Goal: Information Seeking & Learning: Learn about a topic

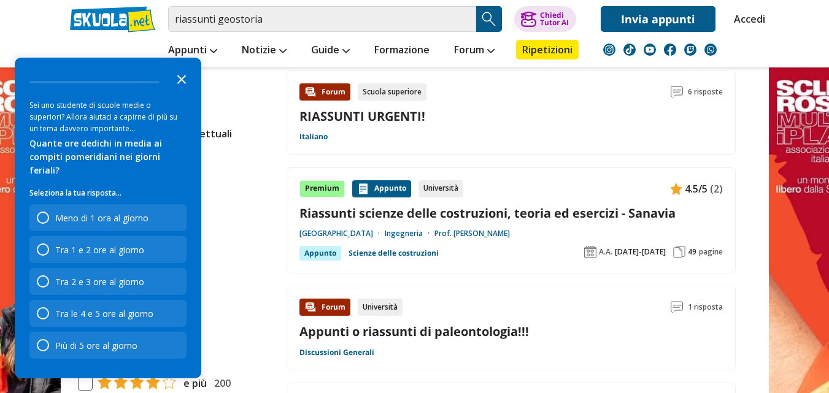
click at [184, 85] on icon "Close the survey" at bounding box center [181, 78] width 25 height 25
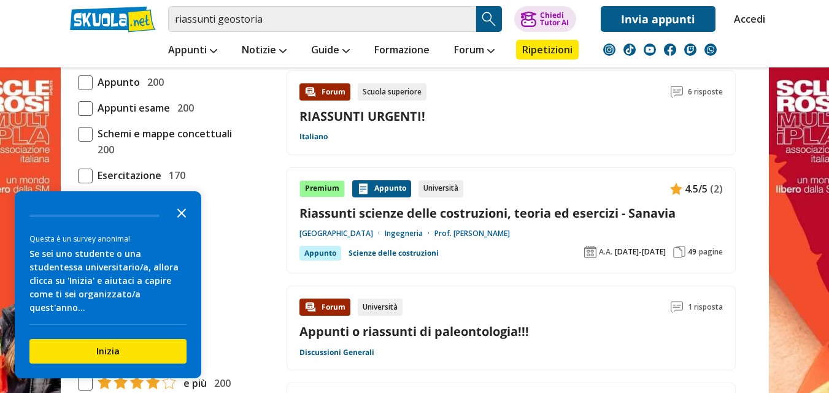
click at [172, 225] on icon "Close the survey" at bounding box center [181, 212] width 25 height 25
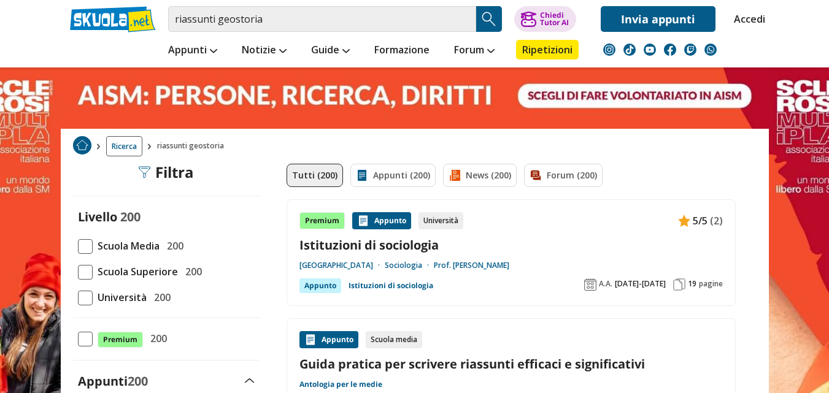
click at [151, 273] on span "Scuola Superiore" at bounding box center [135, 272] width 85 height 16
click at [78, 272] on input "Scuola Superiore 200" at bounding box center [78, 272] width 0 height 0
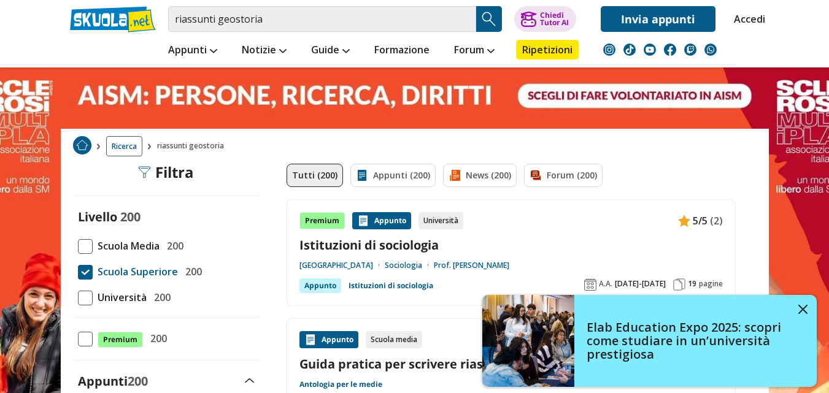
click at [87, 268] on span at bounding box center [85, 272] width 15 height 15
click at [78, 272] on input "Scuola Superiore 200" at bounding box center [78, 272] width 0 height 0
click at [88, 268] on span at bounding box center [85, 272] width 15 height 15
click at [78, 272] on input "Scuola Superiore 200" at bounding box center [78, 272] width 0 height 0
drag, startPoint x: 79, startPoint y: 268, endPoint x: 106, endPoint y: 260, distance: 28.0
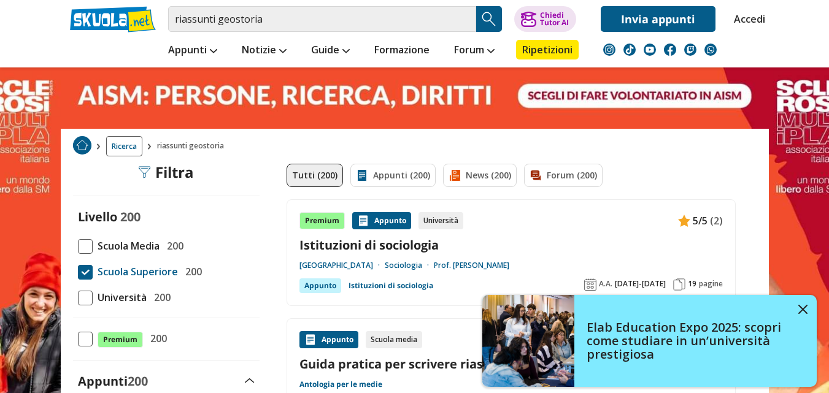
click at [79, 268] on span at bounding box center [85, 272] width 15 height 15
click at [78, 272] on input "Scuola Superiore 200" at bounding box center [78, 272] width 0 height 0
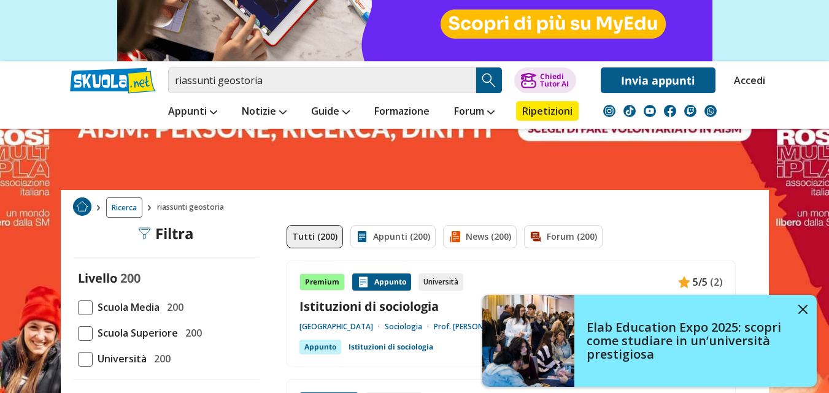
scroll to position [123, 0]
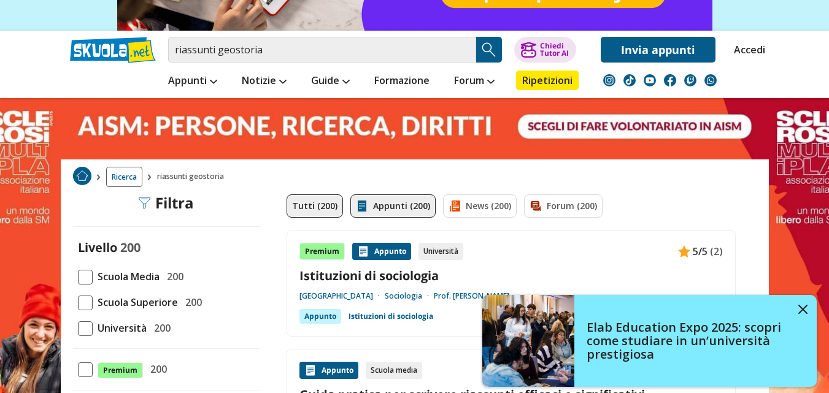
click at [388, 212] on link "Appunti (200)" at bounding box center [393, 206] width 85 height 23
click at [390, 206] on link "Appunti (200)" at bounding box center [393, 206] width 85 height 23
click at [389, 207] on link "Appunti (200)" at bounding box center [393, 206] width 85 height 23
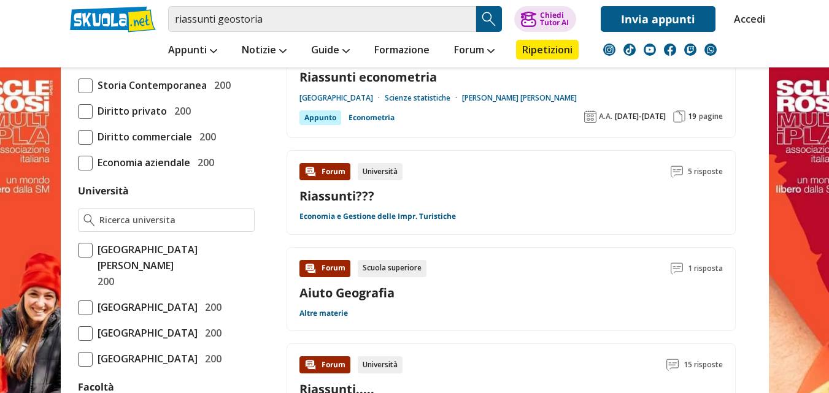
scroll to position [675, 0]
